Goal: Complete application form

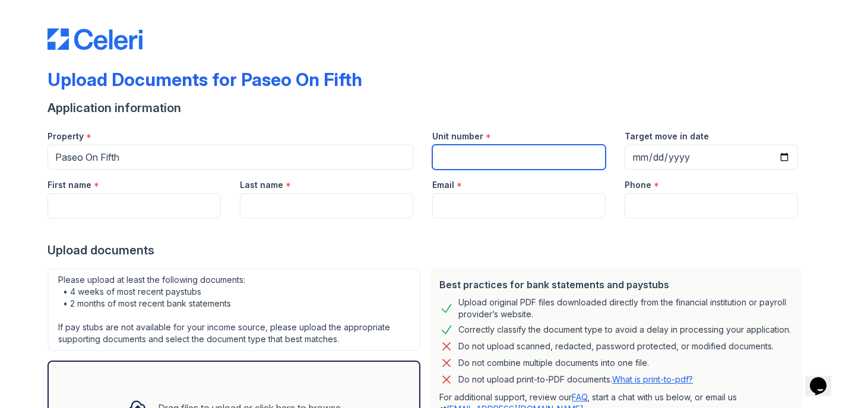
click at [450, 160] on input "Unit number" at bounding box center [518, 157] width 173 height 25
type input "426"
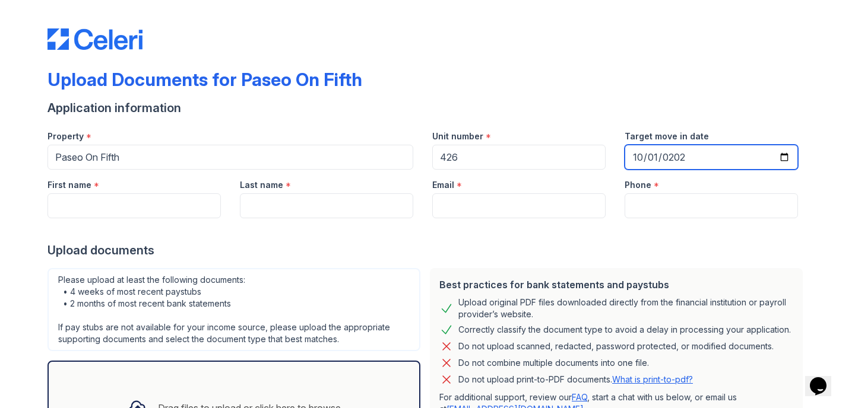
type input "2025-10-01"
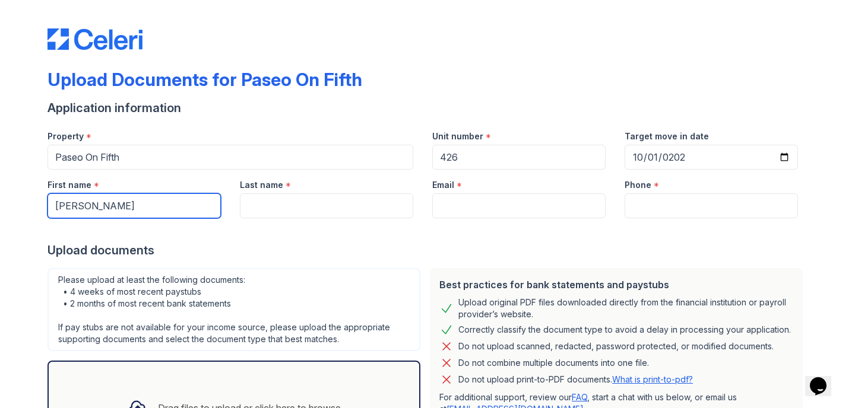
type input "Katherine"
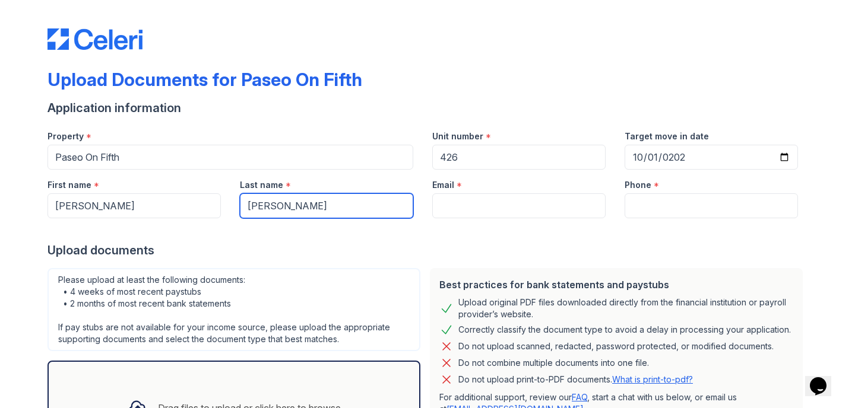
type input "Shiff"
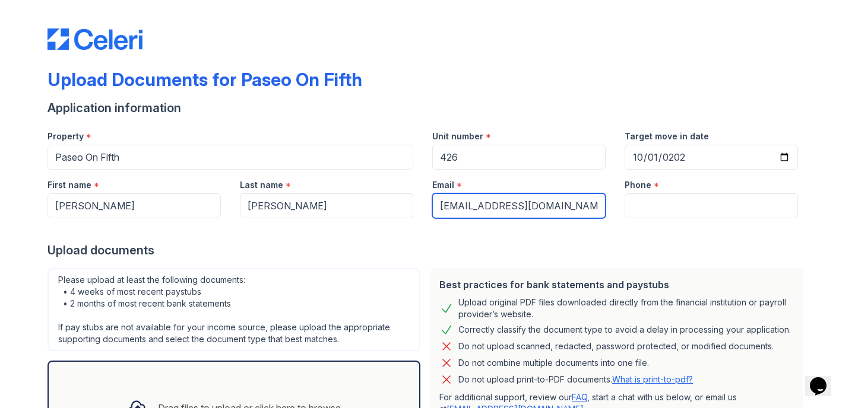
type input "[EMAIL_ADDRESS][DOMAIN_NAME]"
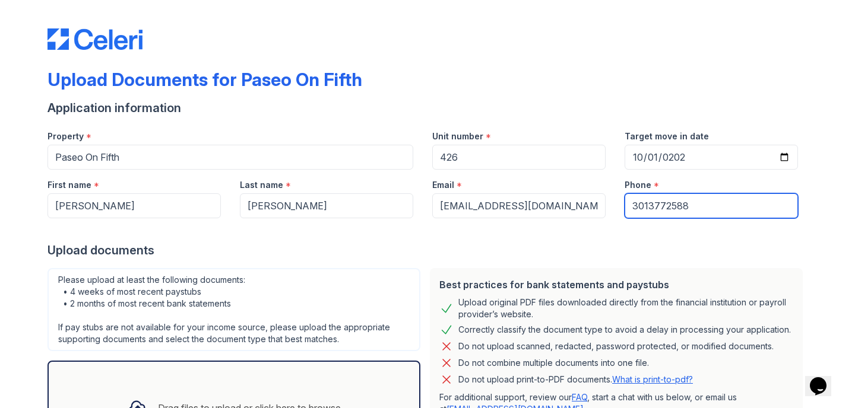
type input "3013772588"
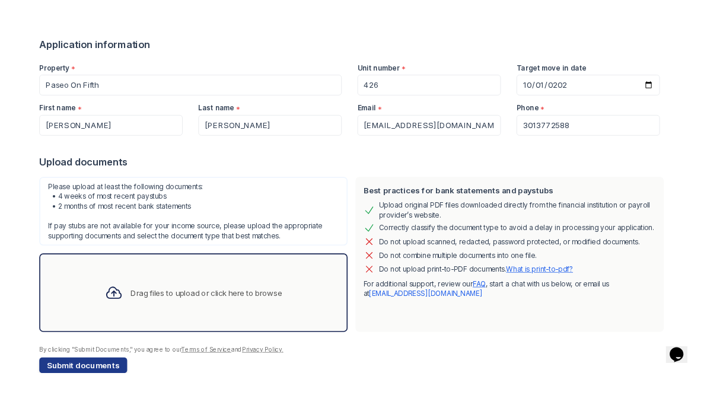
scroll to position [117, 0]
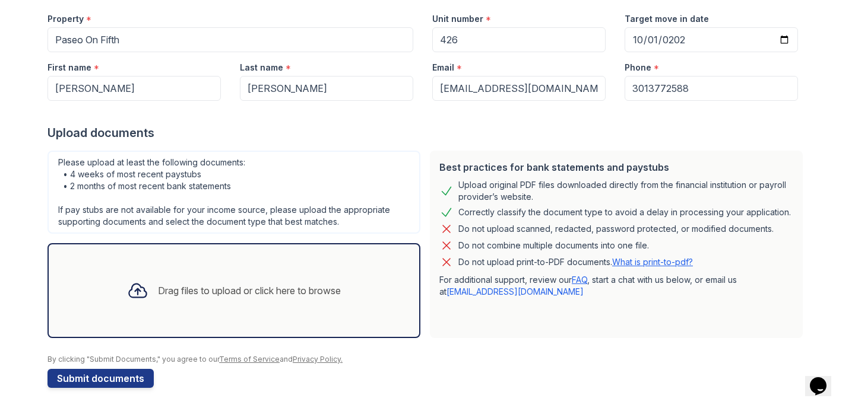
click at [313, 207] on div "Please upload at least the following documents: • 4 weeks of most recent paystu…" at bounding box center [233, 192] width 373 height 83
click at [289, 282] on div "Drag files to upload or click here to browse" at bounding box center [233, 291] width 233 height 40
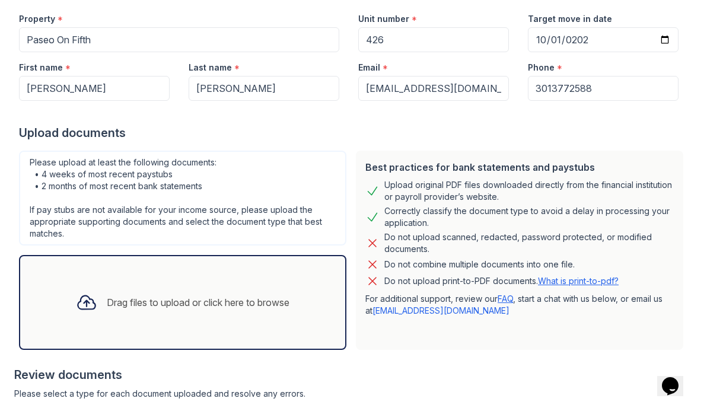
click at [193, 320] on div "Drag files to upload or click here to browse" at bounding box center [182, 302] width 233 height 40
click at [266, 320] on div "Drag files to upload or click here to browse" at bounding box center [182, 302] width 233 height 40
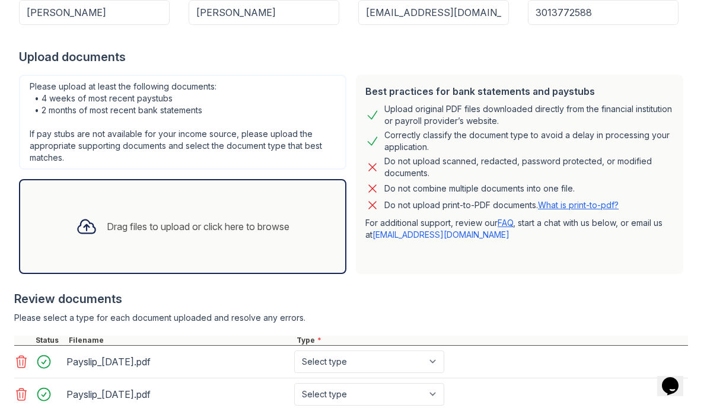
scroll to position [192, 0]
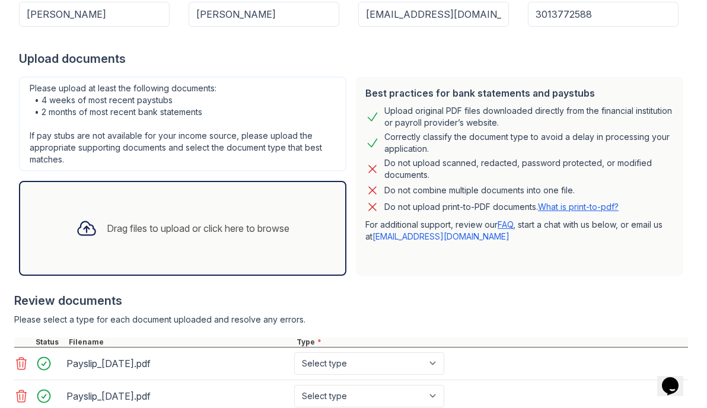
click at [246, 212] on div "Drag files to upload or click here to browse" at bounding box center [182, 228] width 233 height 40
click at [273, 202] on div "Drag files to upload or click here to browse" at bounding box center [183, 228] width 328 height 95
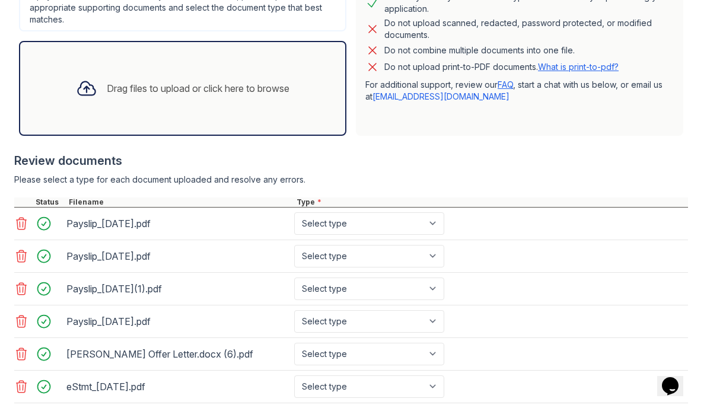
scroll to position [331, 0]
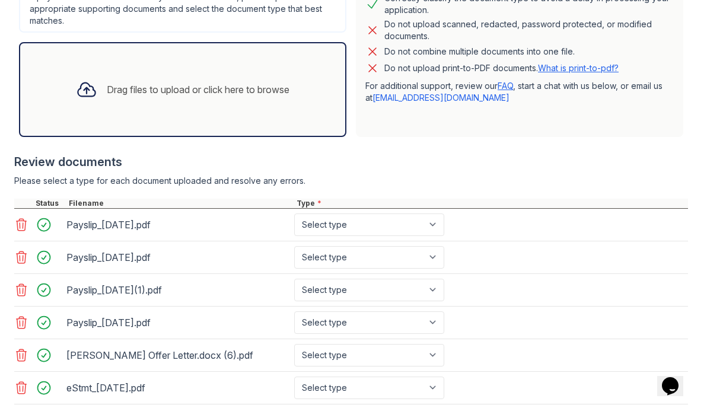
click at [188, 113] on div "Drag files to upload or click here to browse" at bounding box center [183, 89] width 328 height 95
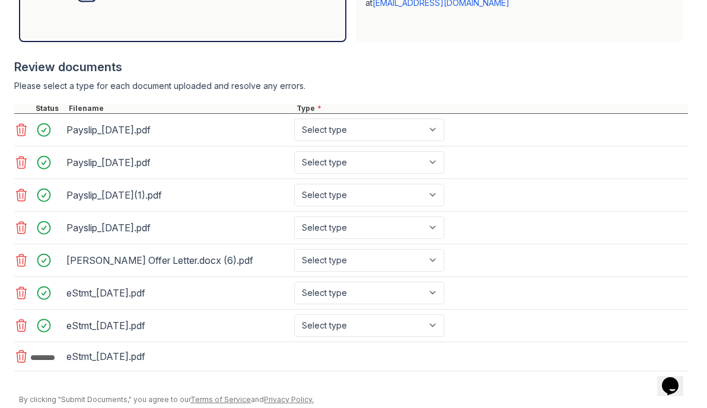
scroll to position [461, 0]
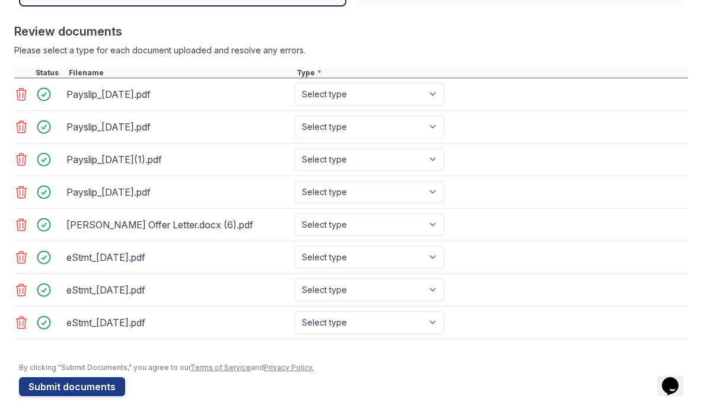
click at [23, 326] on icon at bounding box center [21, 323] width 14 height 14
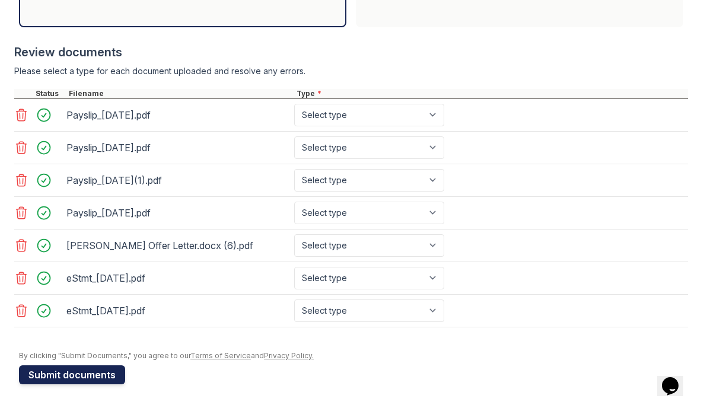
click at [106, 374] on button "Submit documents" at bounding box center [72, 375] width 106 height 19
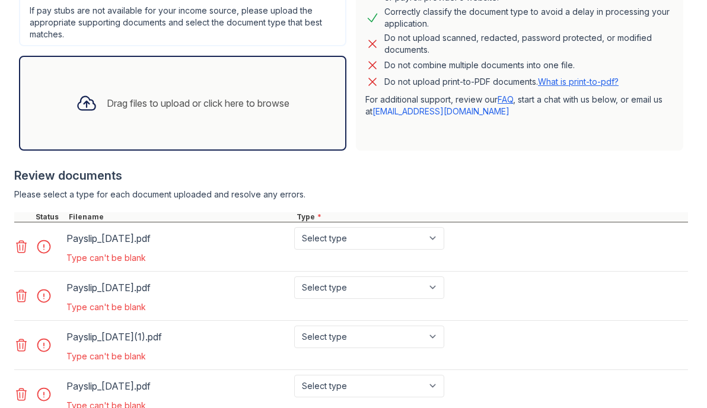
scroll to position [351, 0]
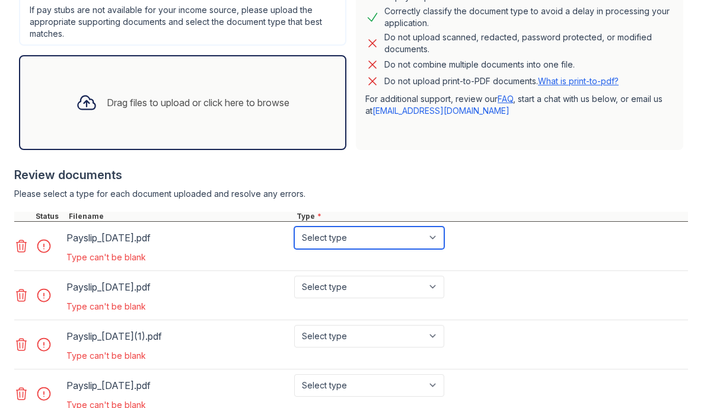
click at [336, 246] on select "Select type Paystub Bank Statement Offer Letter Tax Documents Benefit Award Let…" at bounding box center [369, 238] width 150 height 23
select select "paystub"
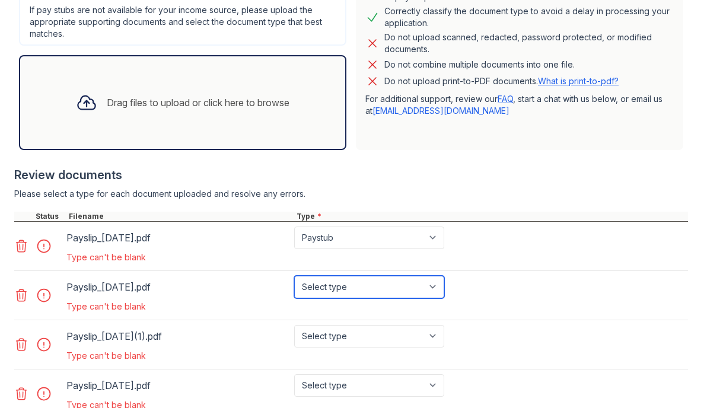
click at [343, 290] on select "Select type Paystub Bank Statement Offer Letter Tax Documents Benefit Award Let…" at bounding box center [369, 287] width 150 height 23
select select "paystub"
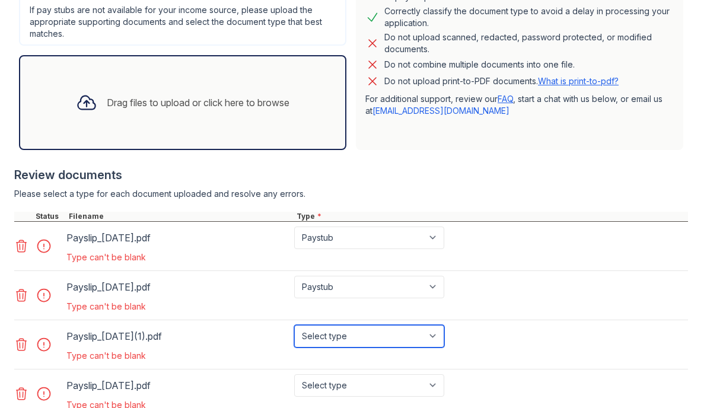
click at [341, 340] on select "Select type Paystub Bank Statement Offer Letter Tax Documents Benefit Award Let…" at bounding box center [369, 336] width 150 height 23
select select "paystub"
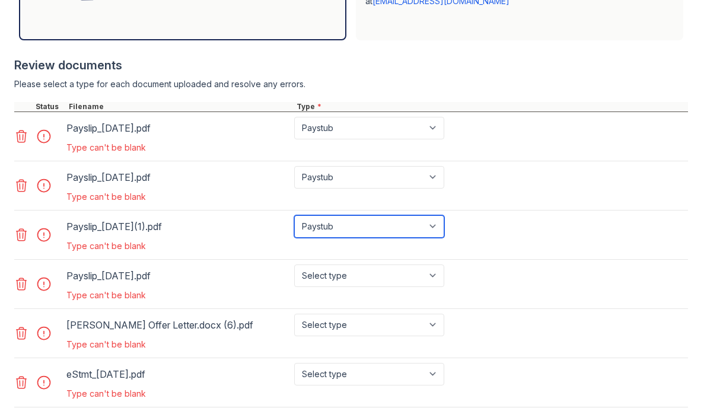
scroll to position [464, 0]
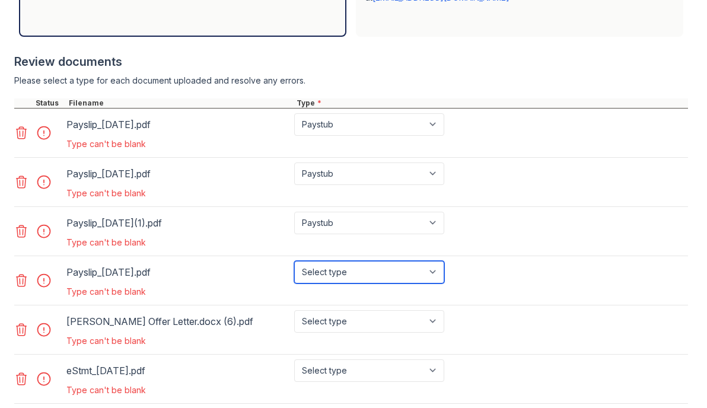
click at [331, 277] on select "Select type Paystub Bank Statement Offer Letter Tax Documents Benefit Award Let…" at bounding box center [369, 272] width 150 height 23
select select "paystub"
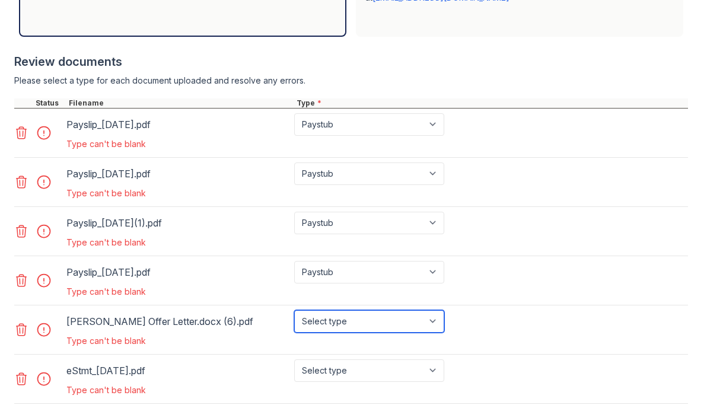
click at [348, 322] on select "Select type Paystub Bank Statement Offer Letter Tax Documents Benefit Award Let…" at bounding box center [369, 321] width 150 height 23
select select "offer_letter"
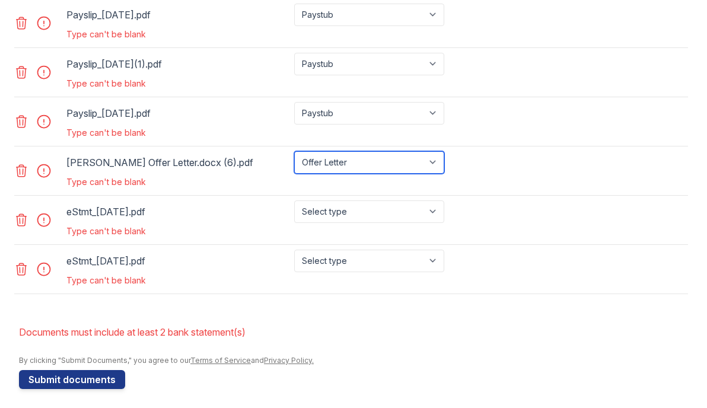
scroll to position [625, 0]
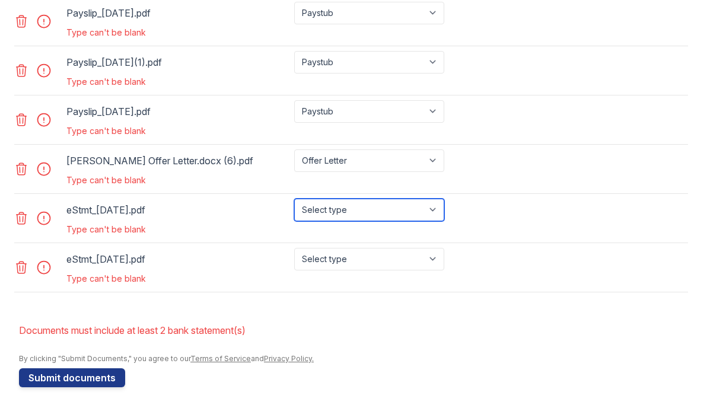
click at [348, 207] on select "Select type Paystub Bank Statement Offer Letter Tax Documents Benefit Award Let…" at bounding box center [369, 210] width 150 height 23
select select "bank_statement"
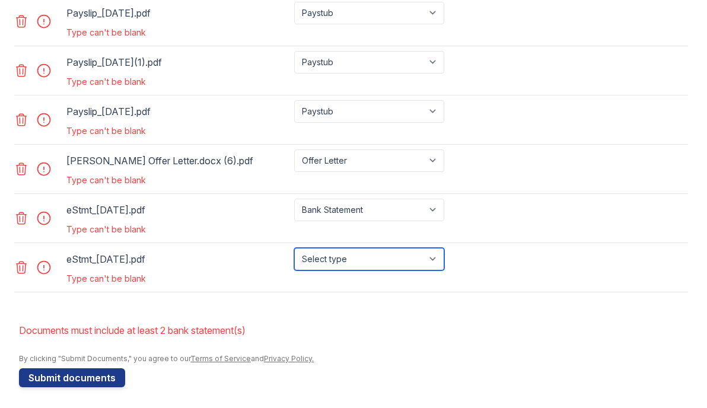
click at [357, 253] on select "Select type Paystub Bank Statement Offer Letter Tax Documents Benefit Award Let…" at bounding box center [369, 259] width 150 height 23
select select "bank_statement"
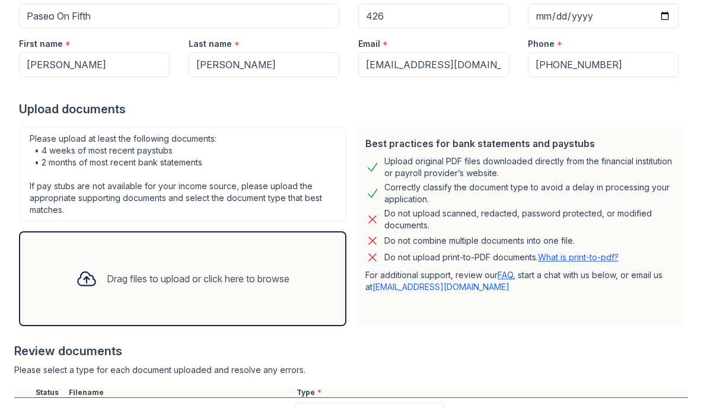
scroll to position [0, 0]
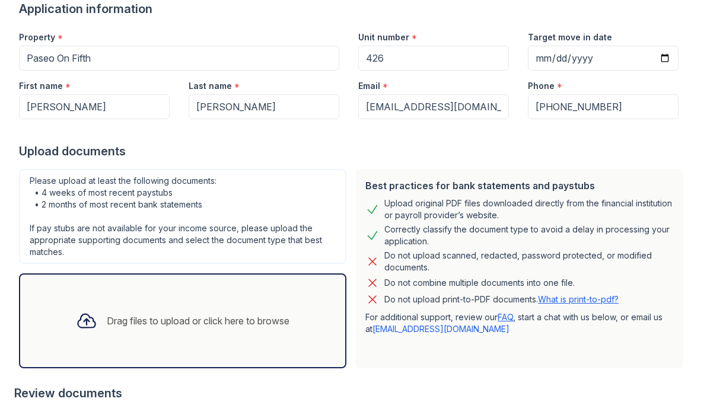
click at [376, 248] on div "Best practices for bank statements and paystubs Upload original PDF files downl…" at bounding box center [520, 268] width 328 height 199
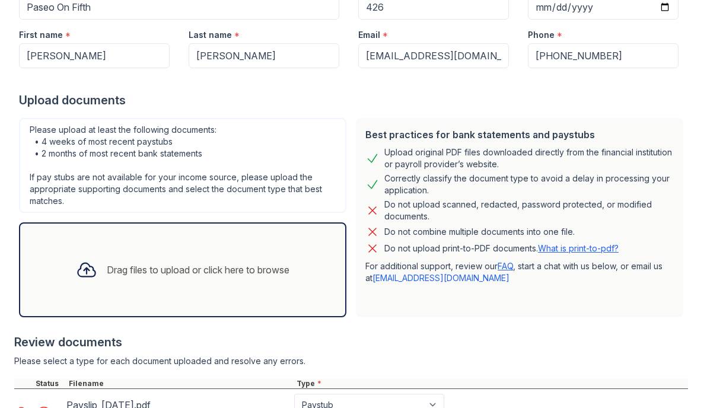
scroll to position [181, 0]
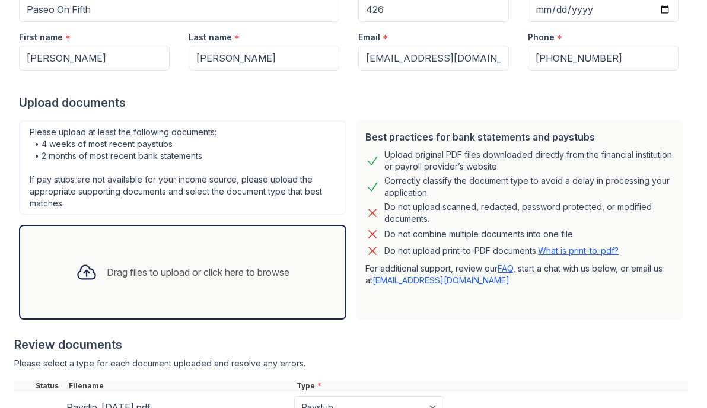
click at [231, 275] on div "Drag files to upload or click here to browse" at bounding box center [198, 272] width 183 height 14
click at [267, 239] on div "Drag files to upload or click here to browse" at bounding box center [183, 272] width 328 height 95
click at [239, 268] on div "Drag files to upload or click here to browse" at bounding box center [198, 272] width 183 height 14
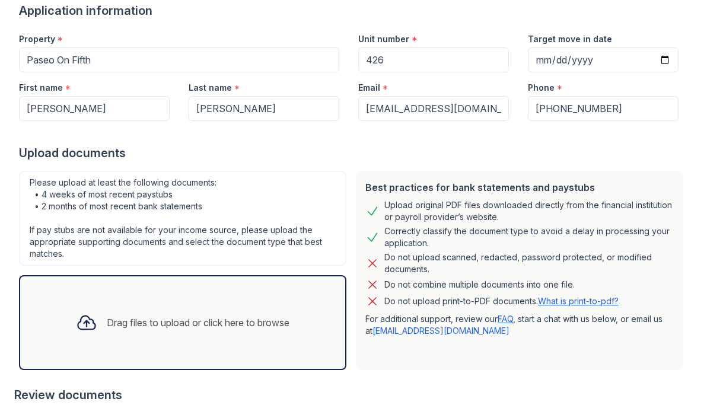
scroll to position [131, 0]
click at [208, 302] on div "Drag files to upload or click here to browse" at bounding box center [182, 322] width 233 height 40
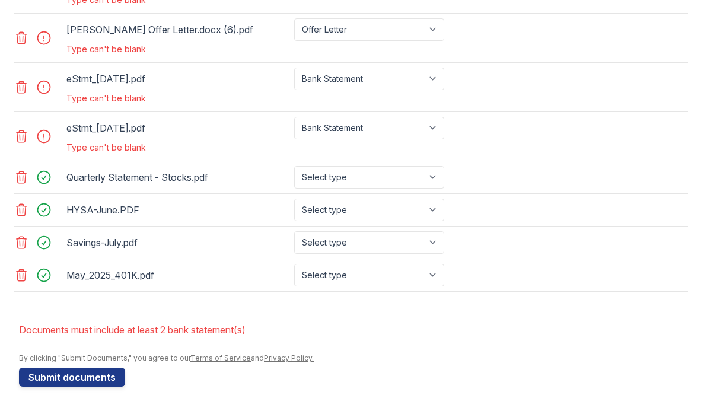
scroll to position [752, 0]
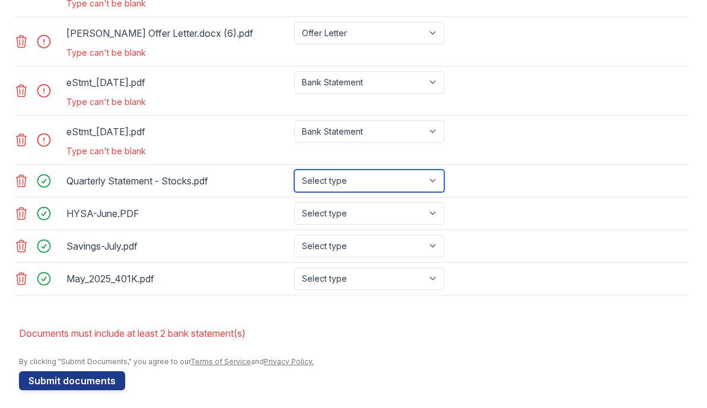
click at [385, 184] on select "Select type Paystub Bank Statement Offer Letter Tax Documents Benefit Award Let…" at bounding box center [369, 181] width 150 height 23
select select "investment_account_statement"
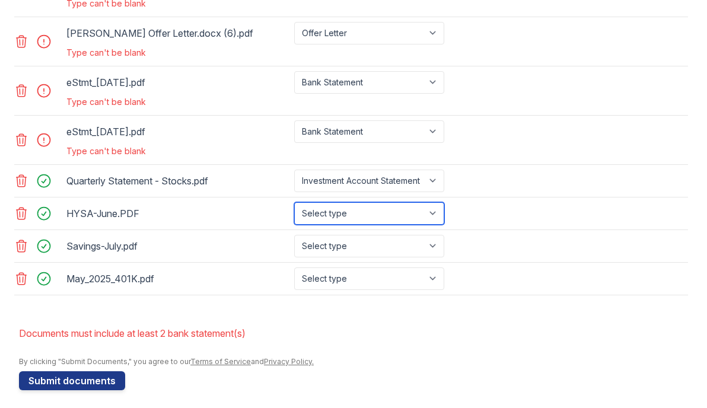
click at [383, 209] on select "Select type Paystub Bank Statement Offer Letter Tax Documents Benefit Award Let…" at bounding box center [369, 213] width 150 height 23
select select "investment_account_statement"
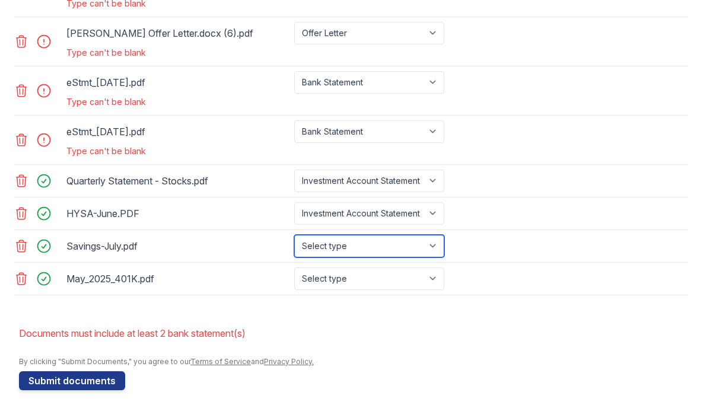
click at [388, 249] on select "Select type Paystub Bank Statement Offer Letter Tax Documents Benefit Award Let…" at bounding box center [369, 246] width 150 height 23
select select "bank_statement"
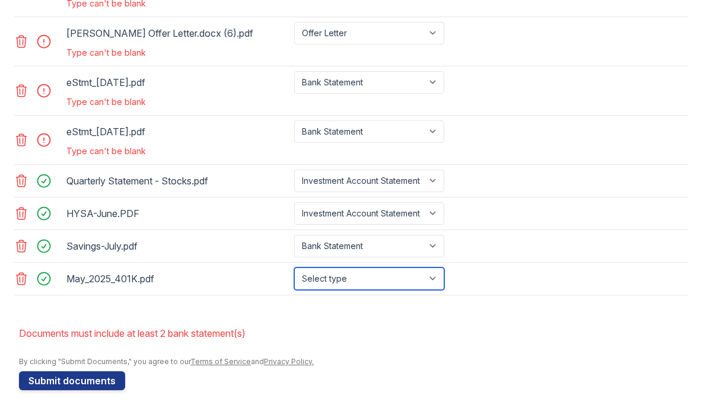
click at [379, 282] on select "Select type Paystub Bank Statement Offer Letter Tax Documents Benefit Award Let…" at bounding box center [369, 279] width 150 height 23
select select "investment_account_statement"
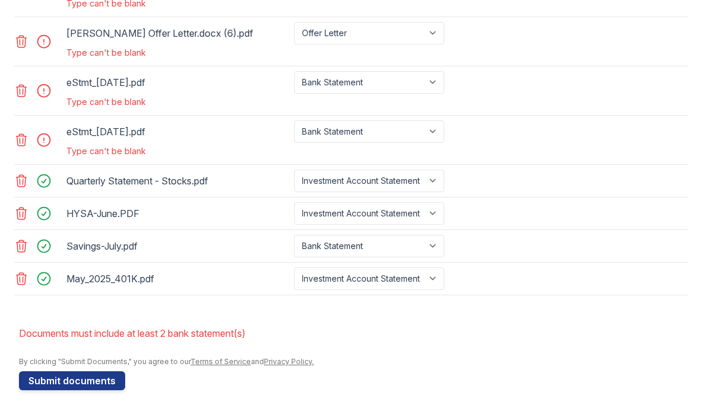
click at [282, 294] on div "May_2025_401K.pdf Select type Paystub Bank Statement Offer Letter Tax Documents…" at bounding box center [351, 279] width 674 height 33
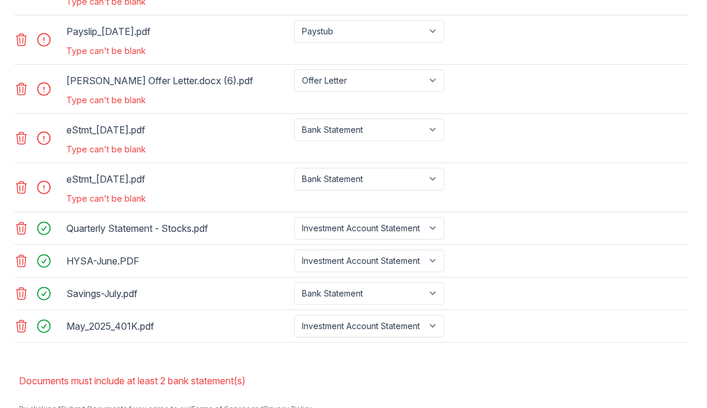
scroll to position [758, 0]
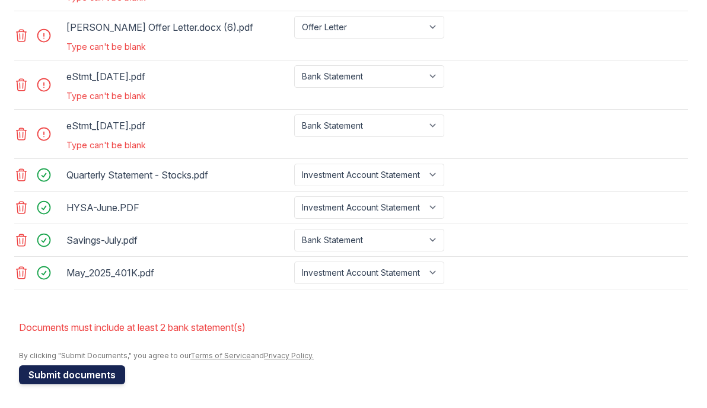
click at [78, 376] on button "Submit documents" at bounding box center [72, 375] width 106 height 19
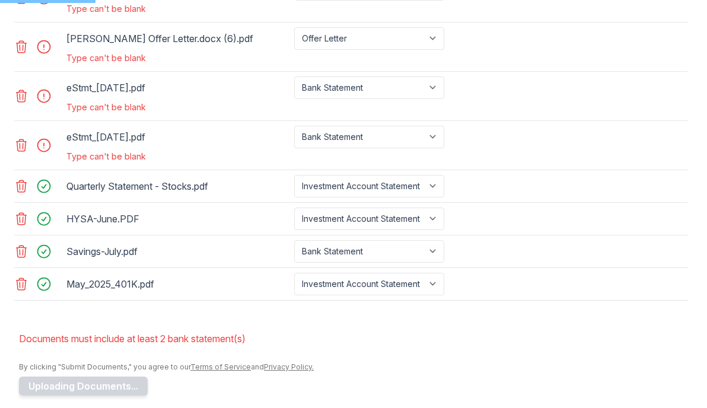
scroll to position [747, 0]
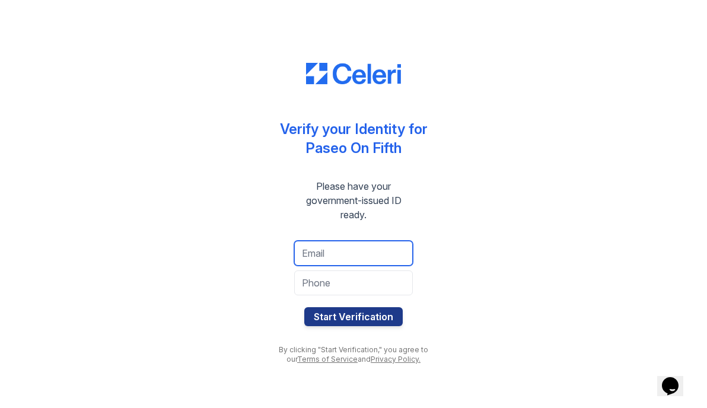
click at [369, 249] on input "email" at bounding box center [353, 253] width 119 height 25
type input "[EMAIL_ADDRESS][DOMAIN_NAME]"
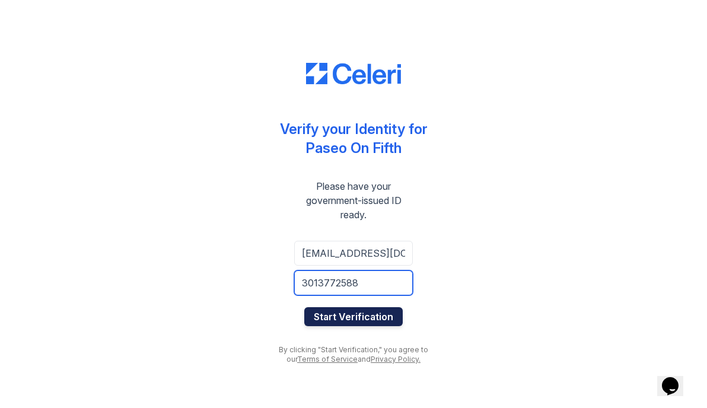
type input "3013772588"
click at [358, 319] on button "Start Verification" at bounding box center [353, 316] width 99 height 19
